Goal: Check status: Check status

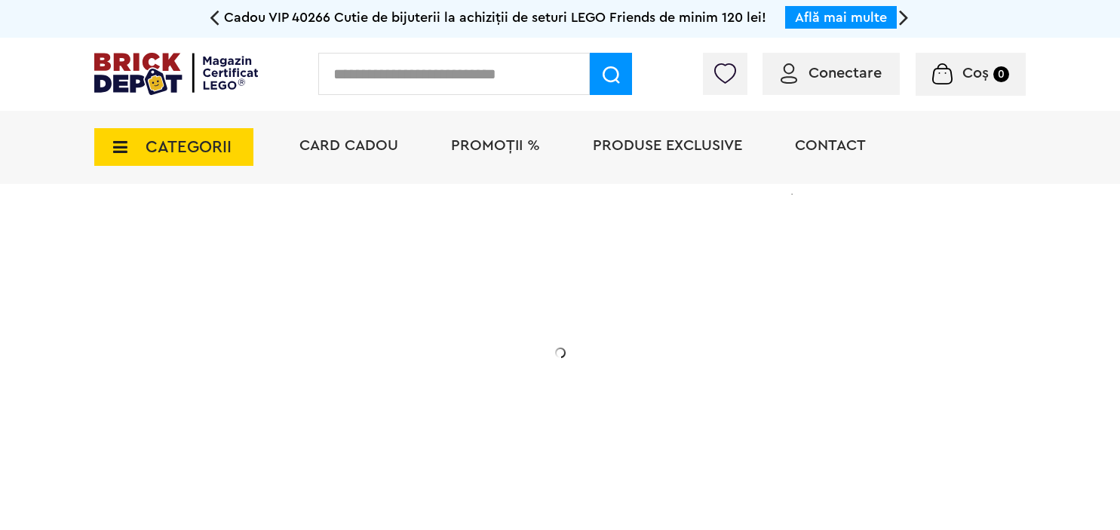
click at [837, 74] on span "Conectare" at bounding box center [845, 73] width 73 height 15
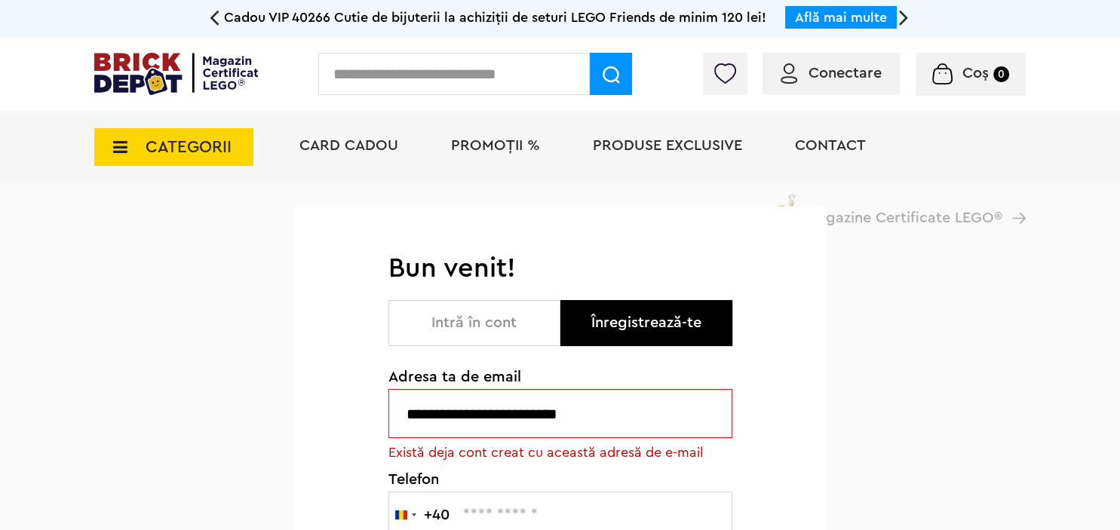
click at [466, 338] on button "Intră în cont" at bounding box center [475, 323] width 172 height 46
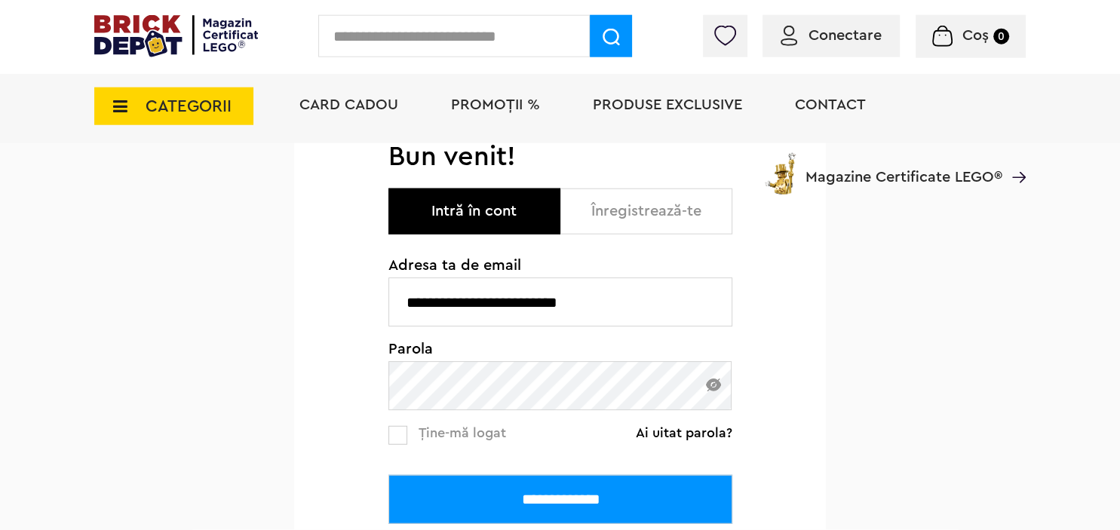
scroll to position [238, 0]
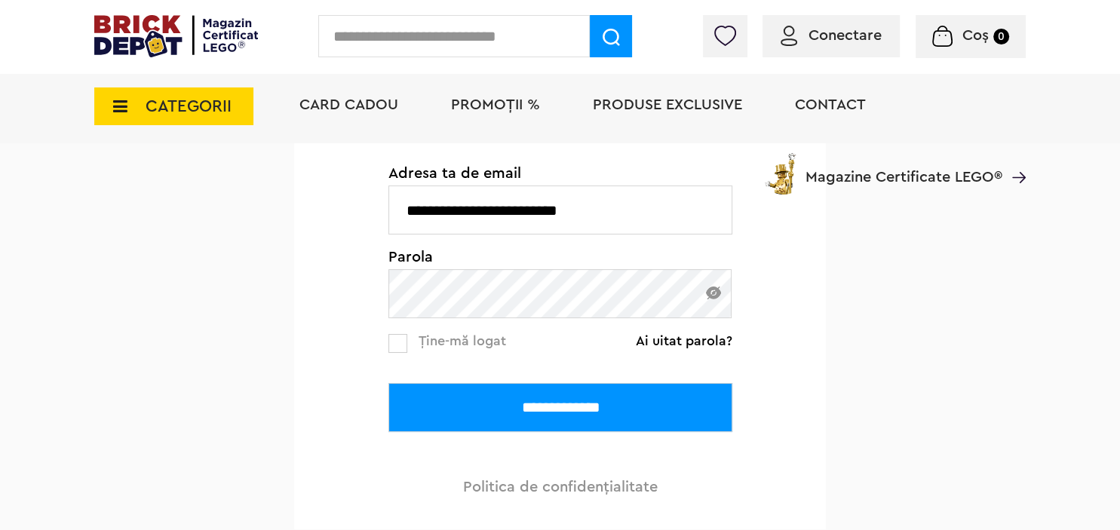
click at [527, 413] on input "**********" at bounding box center [561, 407] width 344 height 49
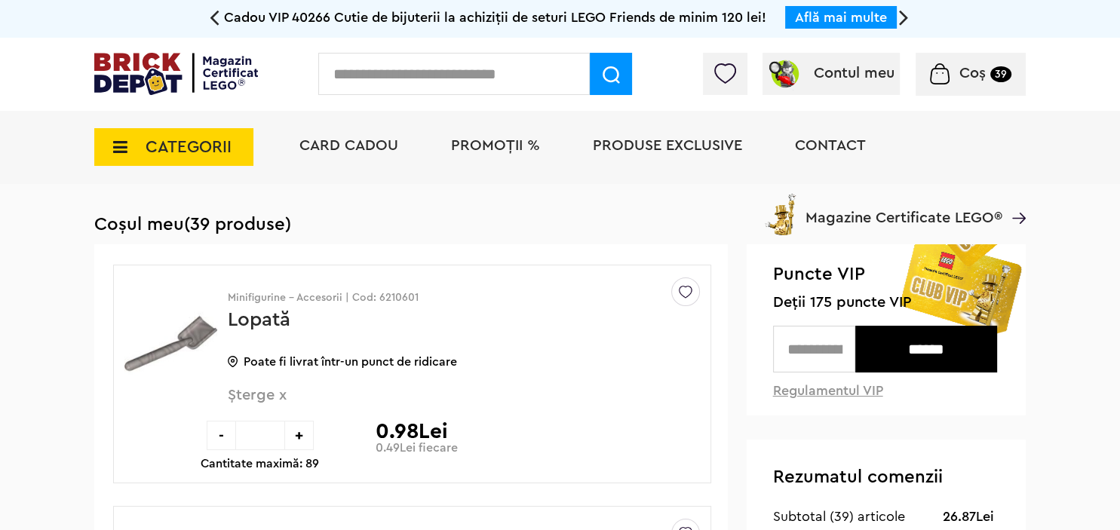
click at [856, 75] on div at bounding box center [910, 77] width 231 height 15
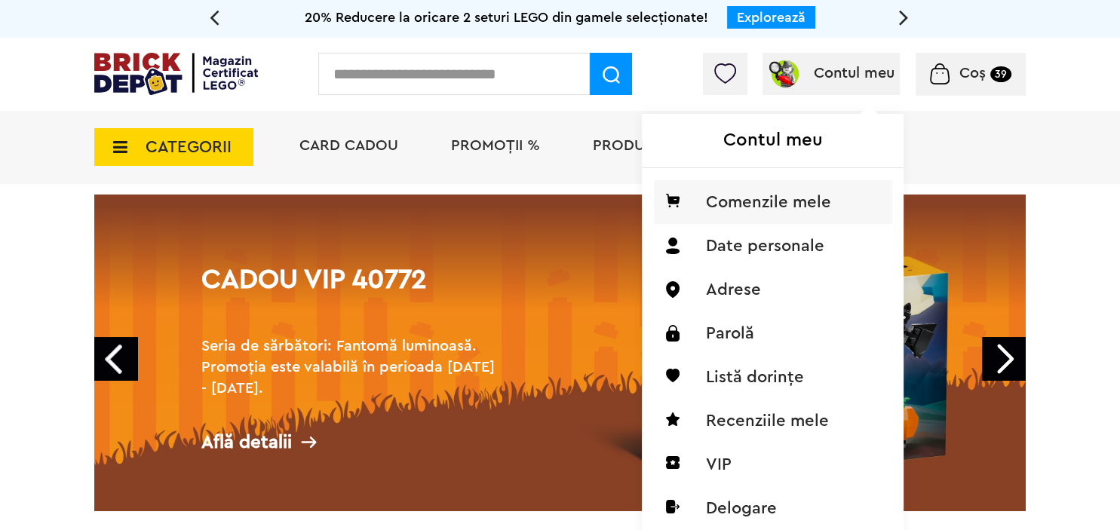
click at [787, 199] on li "Comenzile mele" at bounding box center [773, 202] width 238 height 44
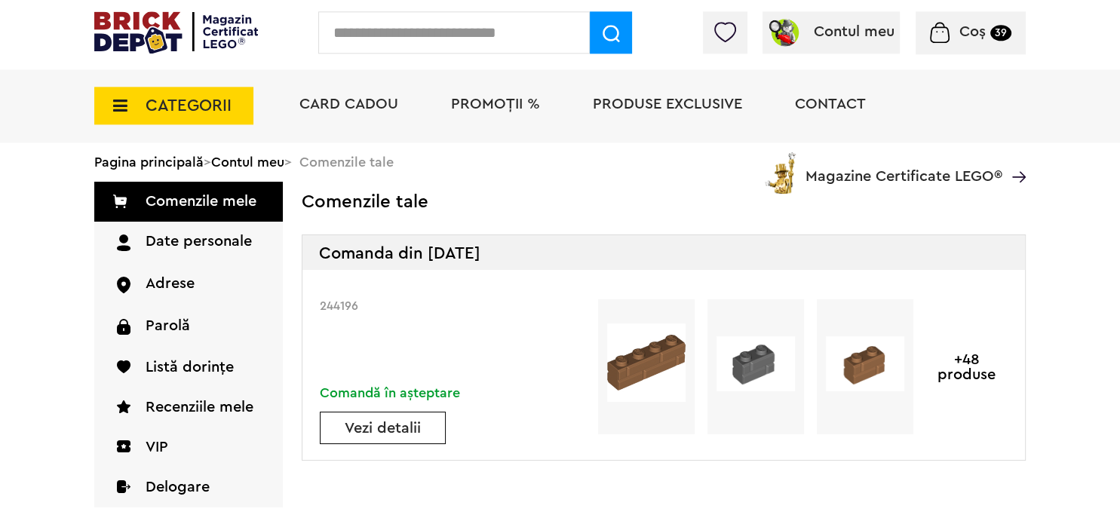
scroll to position [79, 0]
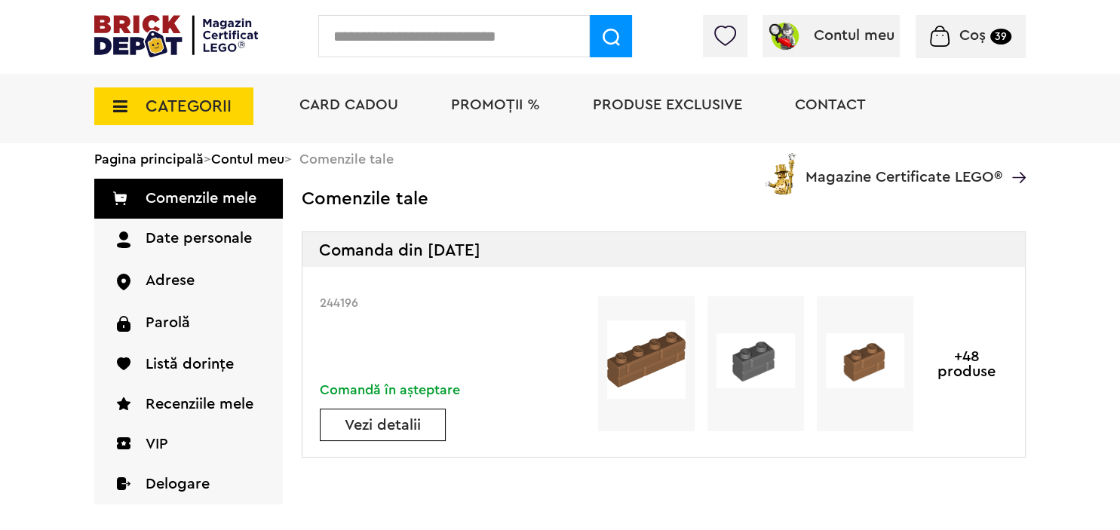
click at [378, 429] on link "Vezi detalii" at bounding box center [383, 425] width 124 height 15
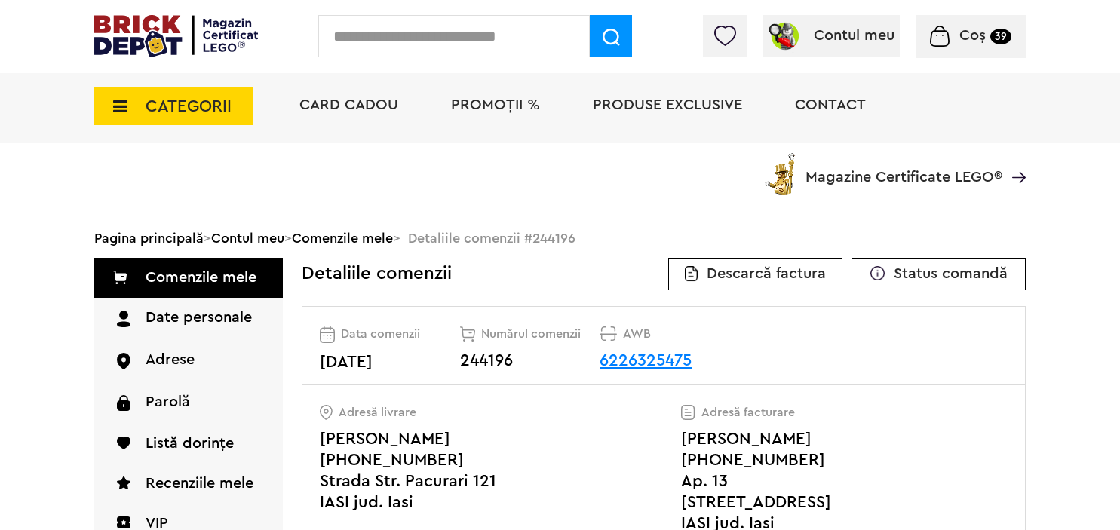
scroll to position [117, 0]
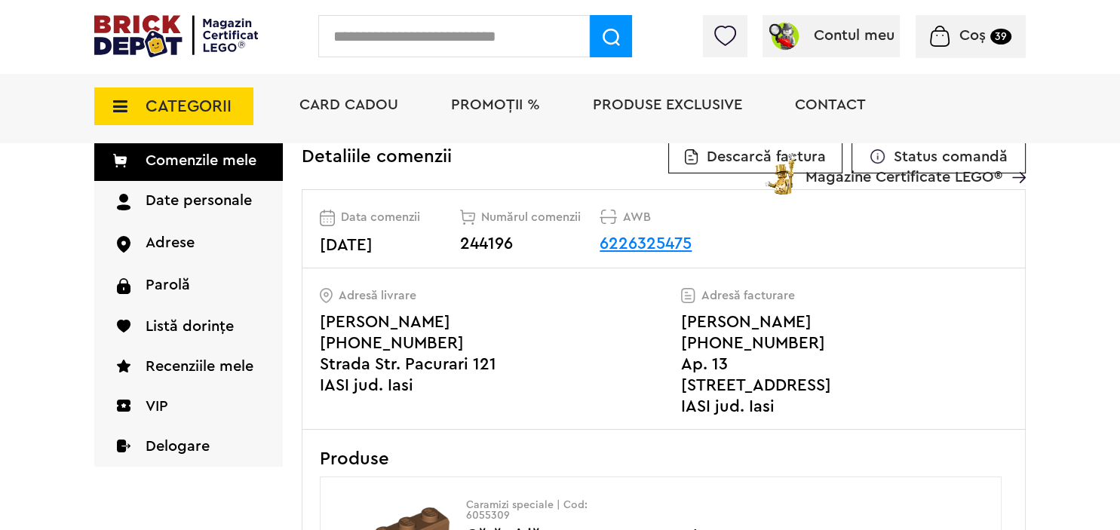
click at [644, 245] on link "6226325475" at bounding box center [646, 243] width 92 height 17
